Goal: Information Seeking & Learning: Find contact information

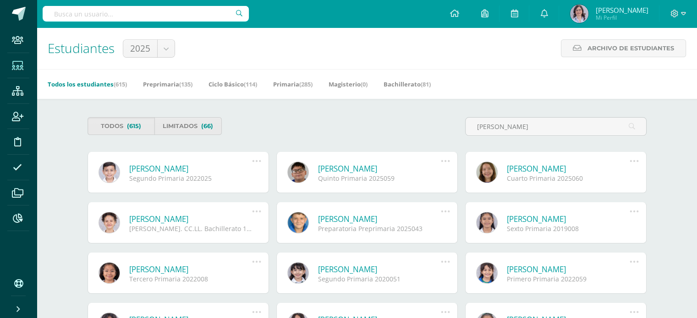
click at [171, 219] on link "[PERSON_NAME]" at bounding box center [190, 219] width 123 height 11
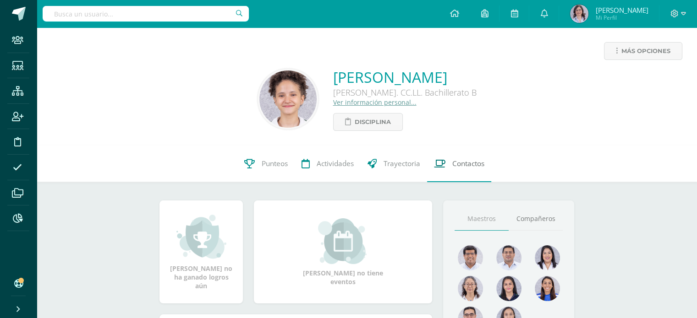
click at [469, 162] on span "Contactos" at bounding box center [468, 164] width 32 height 10
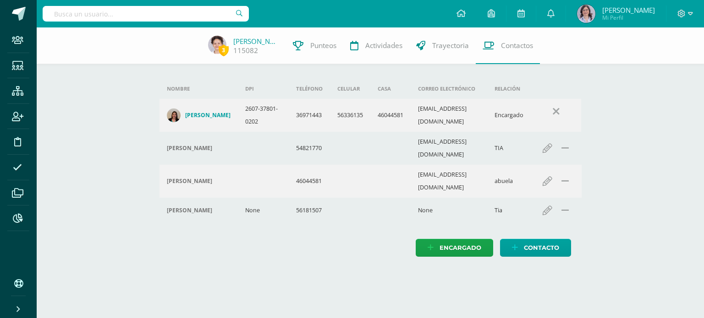
click at [215, 119] on h4 "[PERSON_NAME]" at bounding box center [207, 115] width 45 height 7
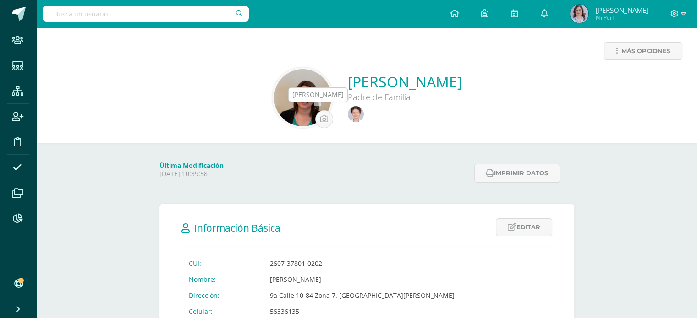
click at [348, 112] on img at bounding box center [356, 114] width 16 height 16
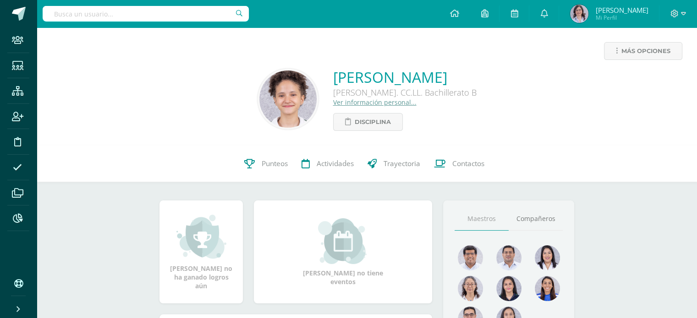
click at [339, 101] on link "Ver información personal..." at bounding box center [374, 102] width 83 height 9
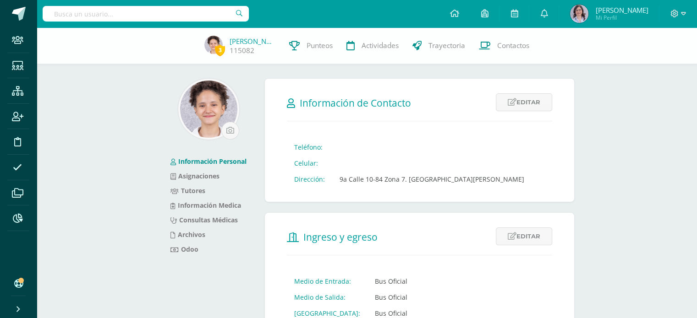
click at [202, 118] on img at bounding box center [208, 109] width 57 height 57
click at [207, 162] on link "Información Personal" at bounding box center [208, 161] width 76 height 9
click at [15, 69] on icon at bounding box center [17, 65] width 11 height 9
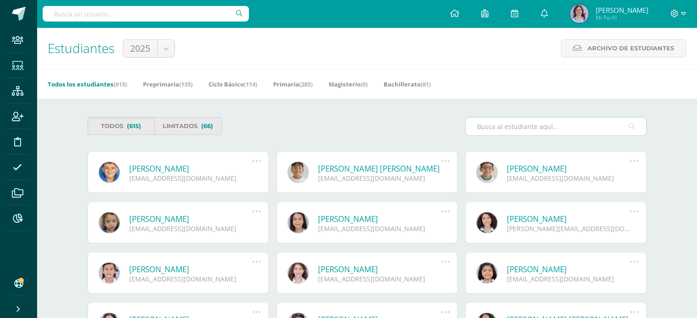
click at [488, 126] on input "text" at bounding box center [555, 127] width 180 height 18
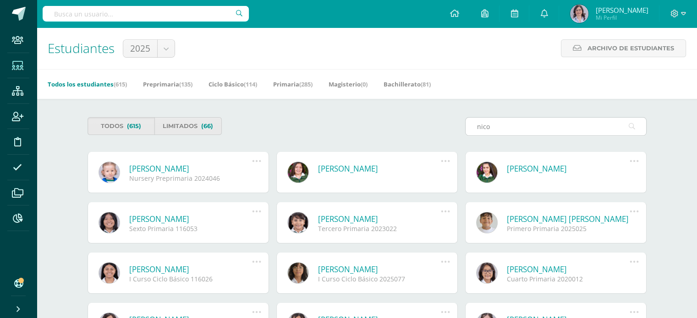
type input "nico"
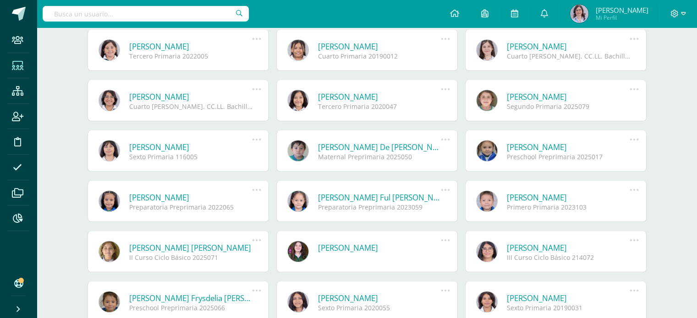
scroll to position [275, 0]
